Goal: Find specific page/section: Find specific page/section

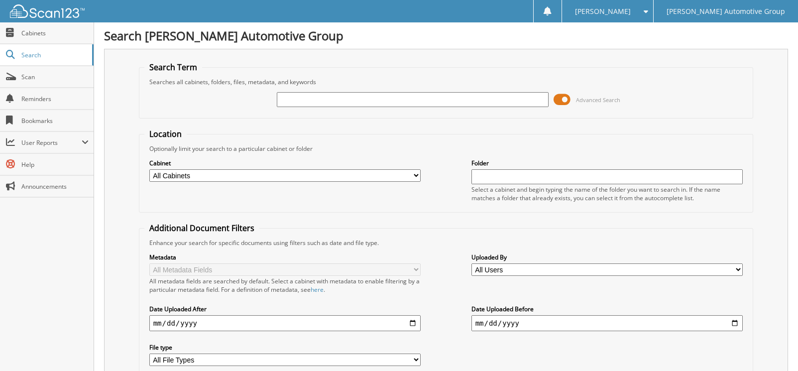
click at [498, 102] on input "text" at bounding box center [413, 99] width 272 height 15
type input "143070"
click at [564, 100] on span at bounding box center [562, 99] width 17 height 15
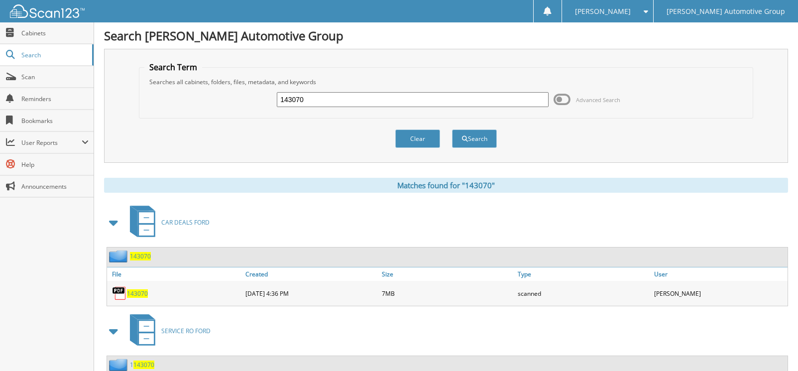
scroll to position [50, 0]
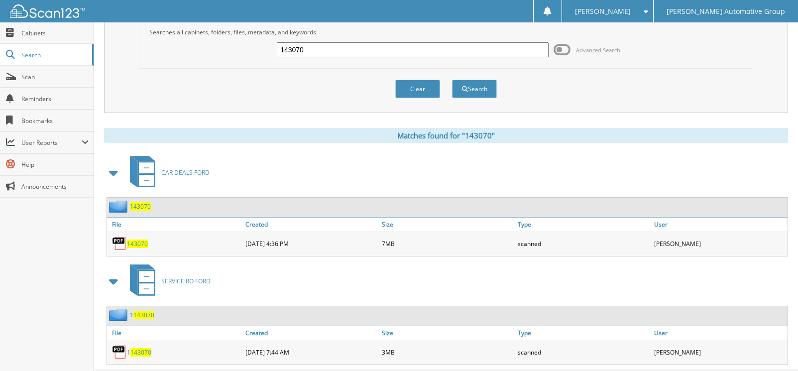
click at [145, 244] on span "143070" at bounding box center [137, 243] width 21 height 8
click at [28, 81] on span "Scan" at bounding box center [54, 77] width 67 height 8
